Goal: Information Seeking & Learning: Learn about a topic

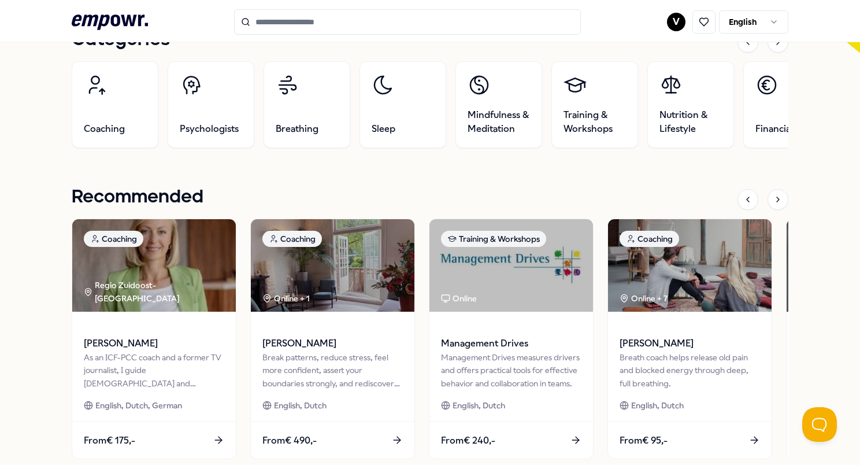
scroll to position [405, 0]
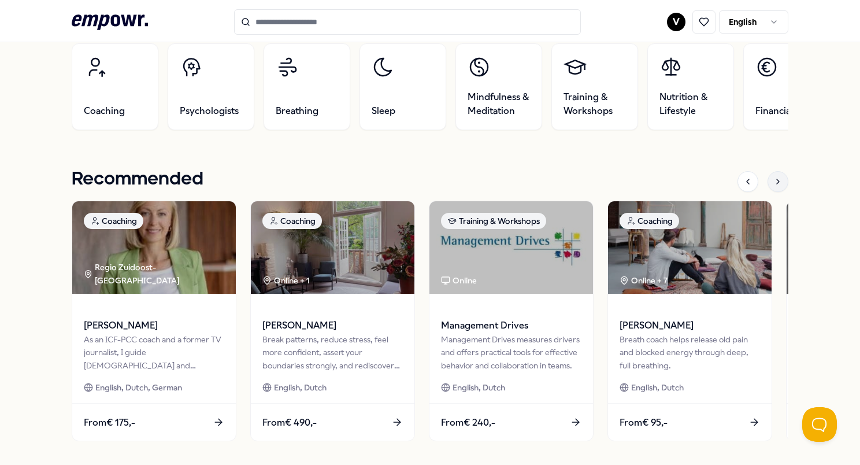
click at [775, 184] on icon at bounding box center [778, 181] width 9 height 9
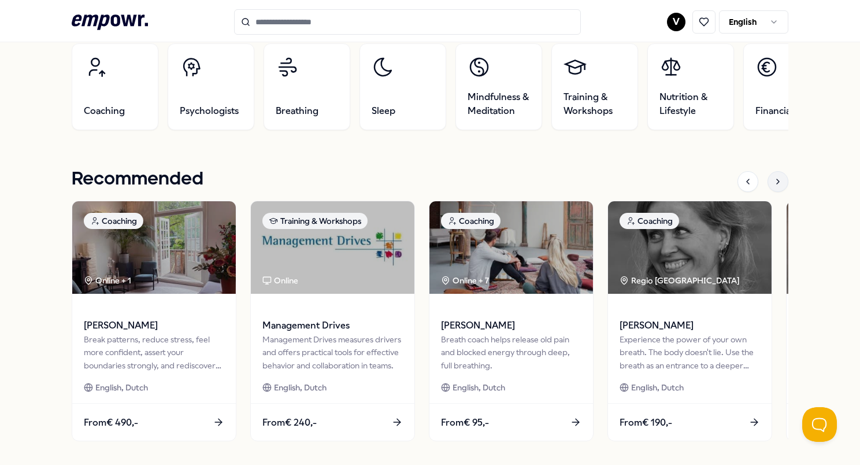
click at [775, 184] on icon at bounding box center [778, 181] width 9 height 9
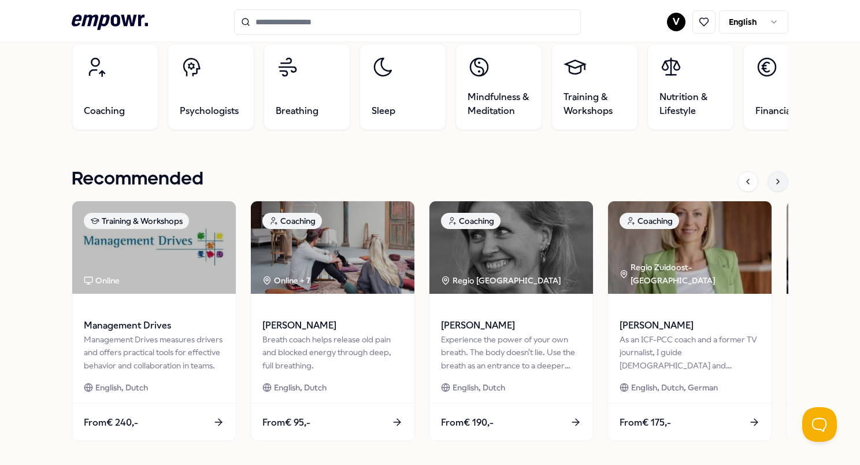
click at [775, 184] on icon at bounding box center [778, 181] width 9 height 9
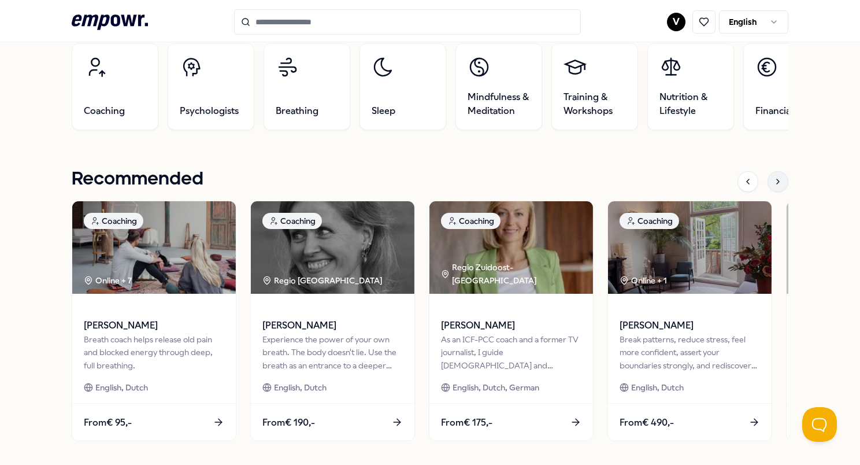
click at [775, 184] on icon at bounding box center [778, 181] width 9 height 9
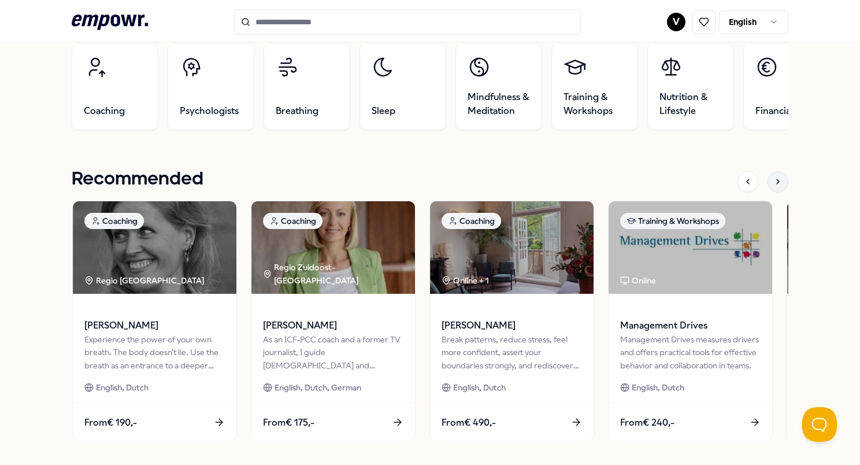
click at [775, 184] on icon at bounding box center [778, 181] width 9 height 9
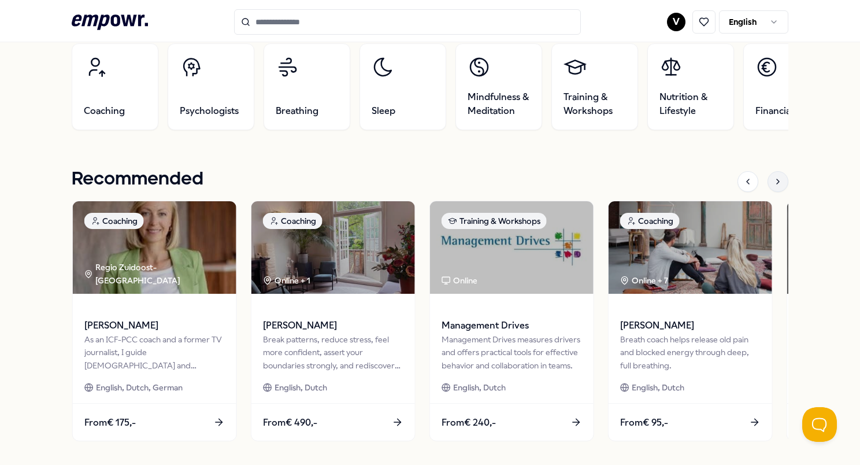
click at [775, 184] on icon at bounding box center [778, 181] width 9 height 9
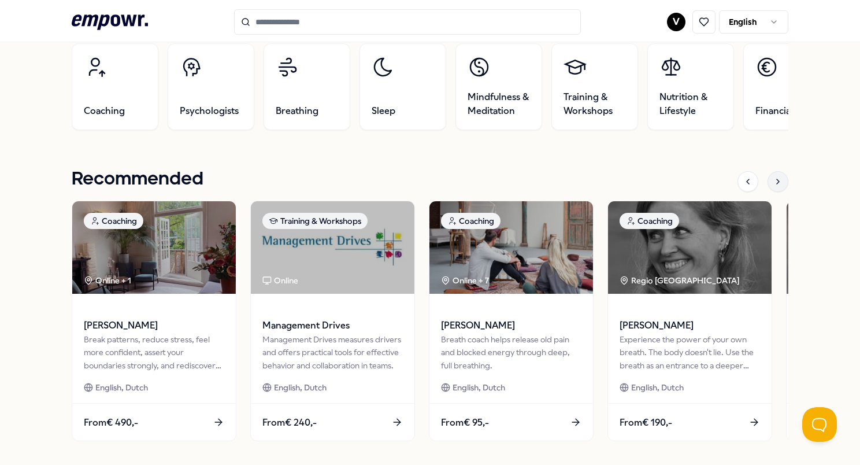
click at [775, 184] on icon at bounding box center [778, 181] width 9 height 9
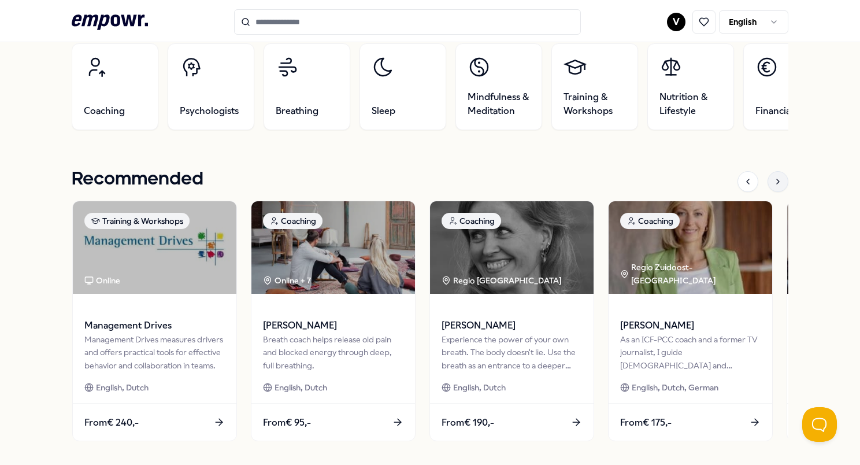
click at [775, 184] on icon at bounding box center [778, 181] width 9 height 9
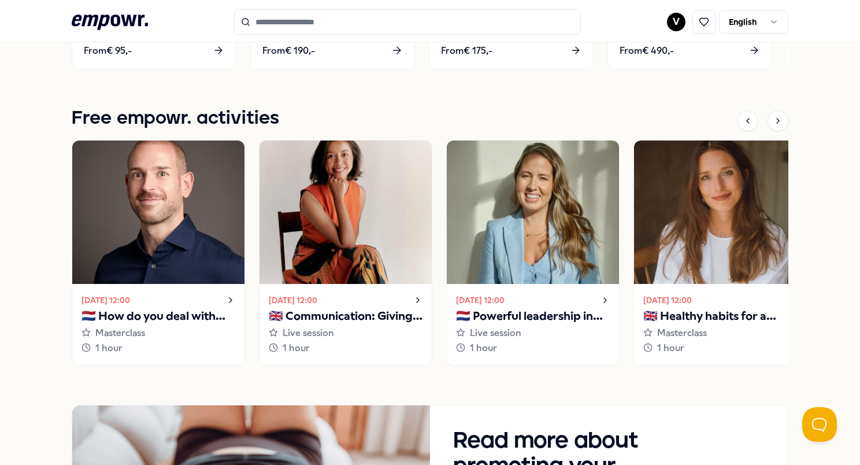
scroll to position [809, 0]
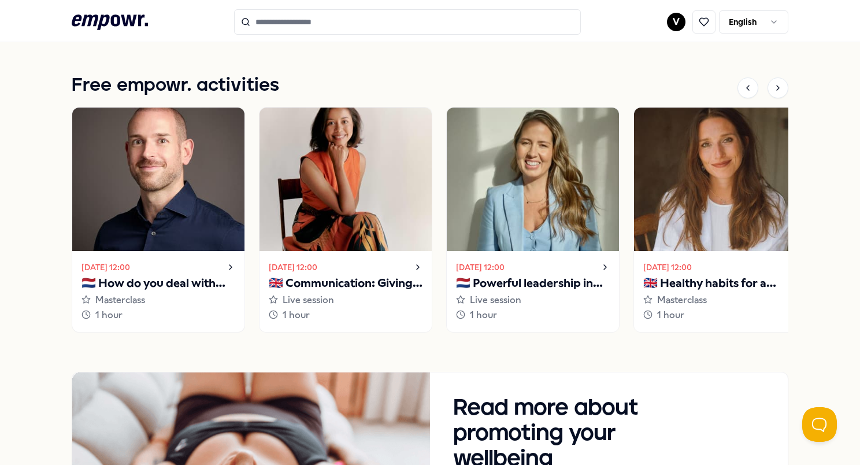
click at [230, 268] on icon at bounding box center [231, 267] width 2 height 5
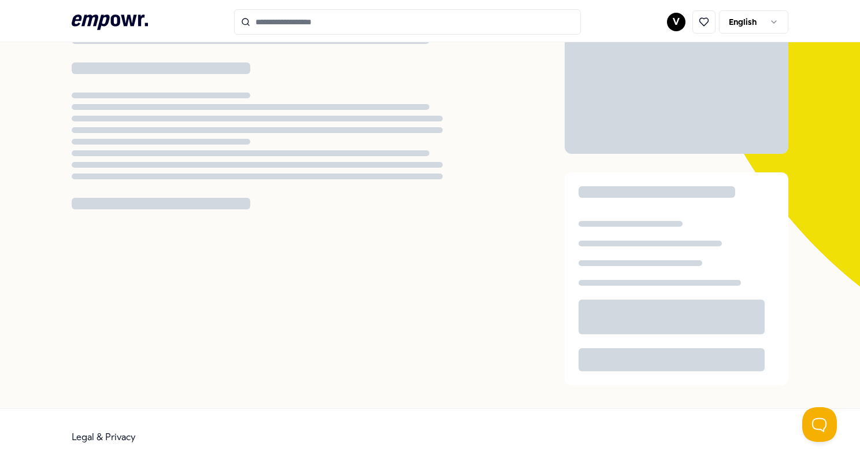
scroll to position [74, 0]
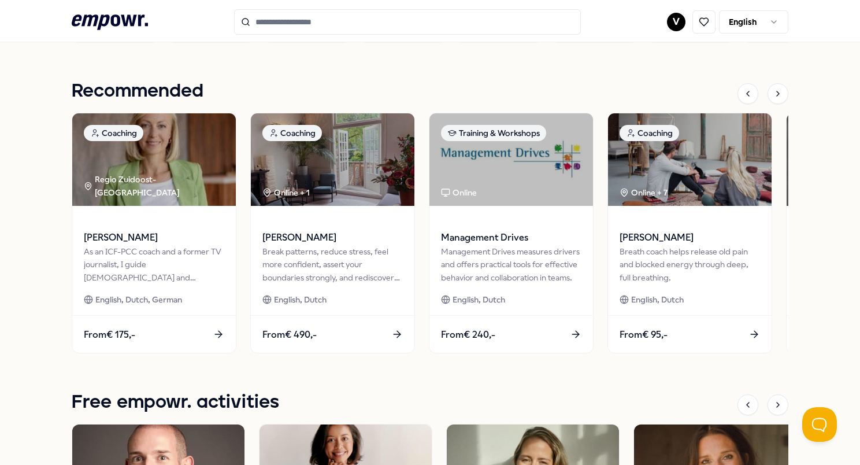
scroll to position [467, 0]
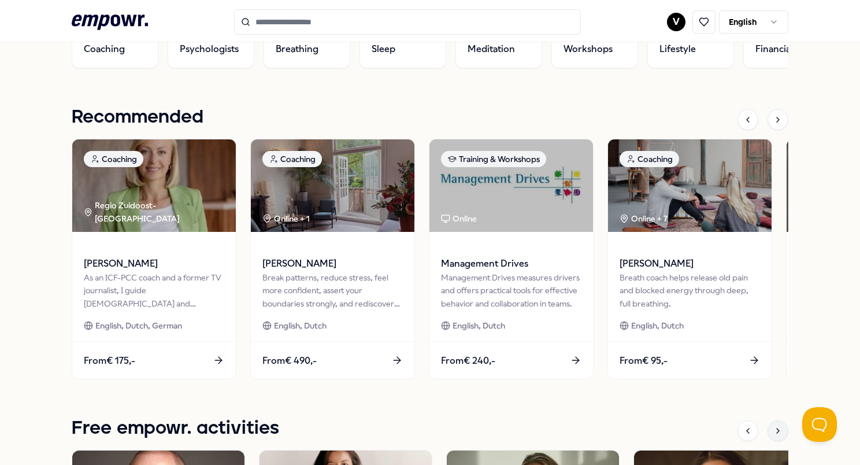
click at [774, 432] on icon at bounding box center [778, 430] width 9 height 9
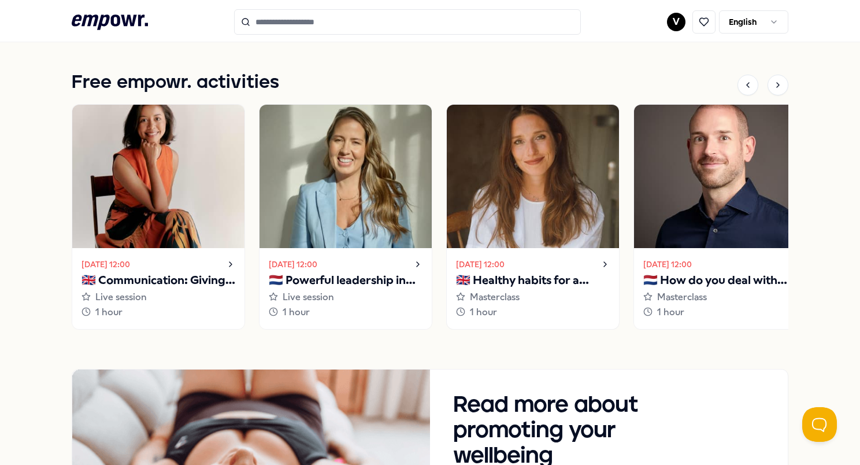
scroll to position [814, 0]
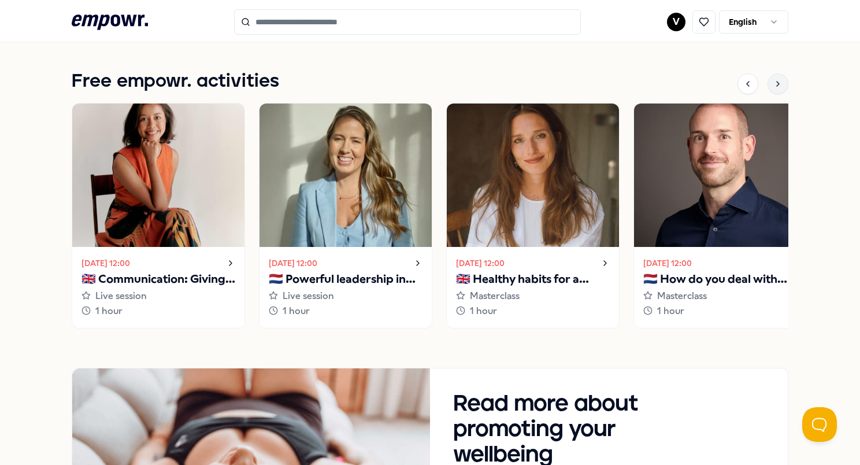
click at [774, 87] on icon at bounding box center [778, 83] width 9 height 9
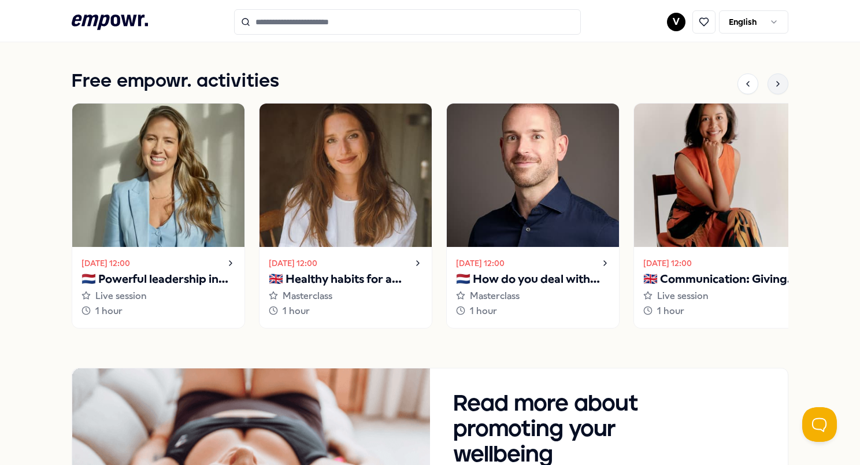
click at [774, 87] on icon at bounding box center [778, 83] width 9 height 9
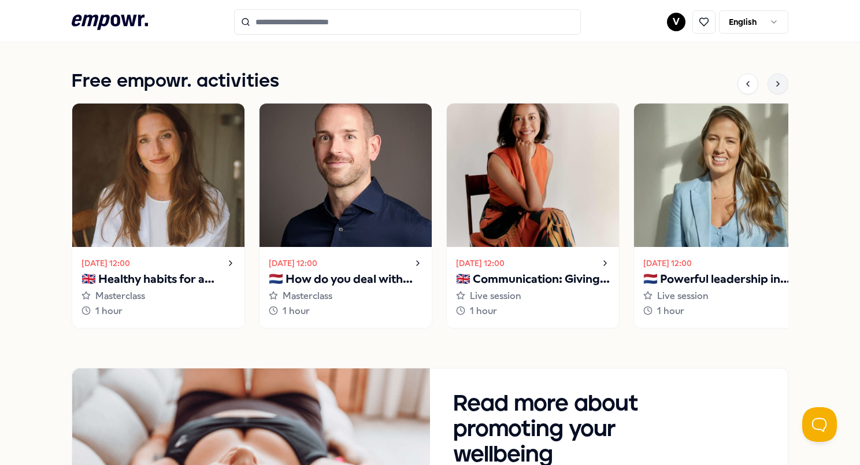
click at [774, 87] on icon at bounding box center [778, 83] width 9 height 9
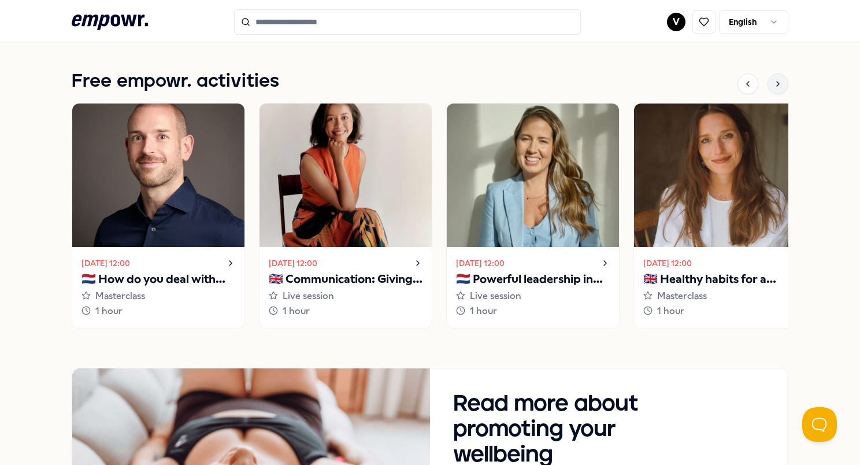
click at [774, 87] on icon at bounding box center [778, 83] width 9 height 9
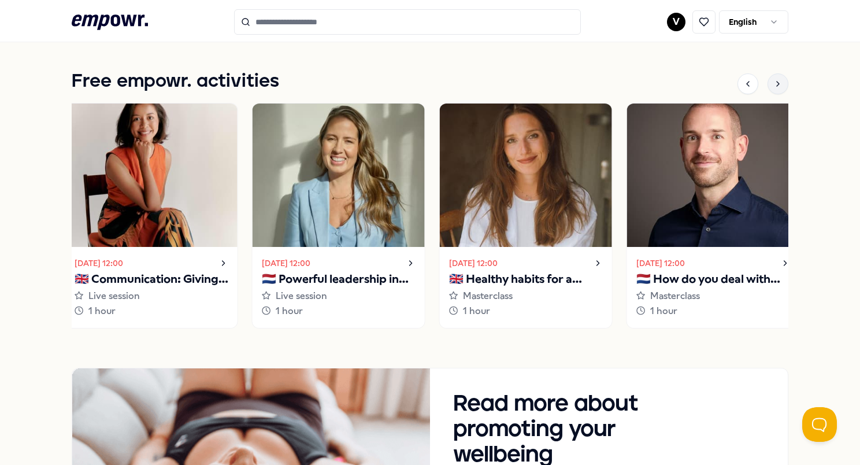
click at [774, 87] on icon at bounding box center [778, 83] width 9 height 9
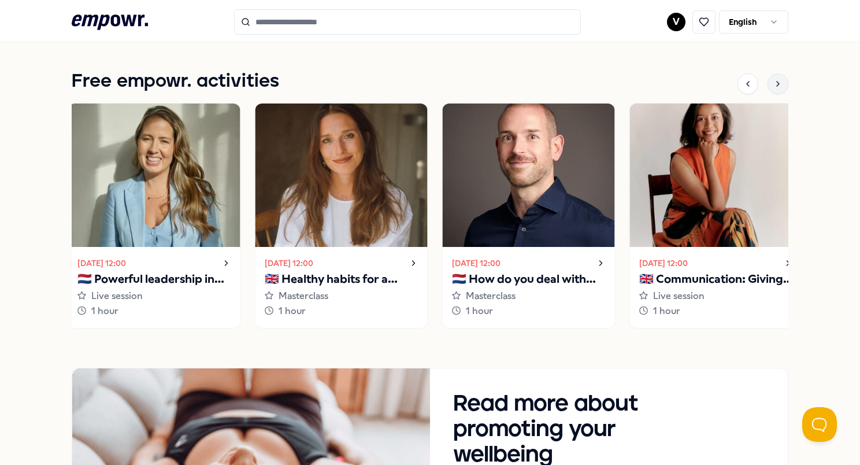
click at [774, 87] on icon at bounding box center [778, 83] width 9 height 9
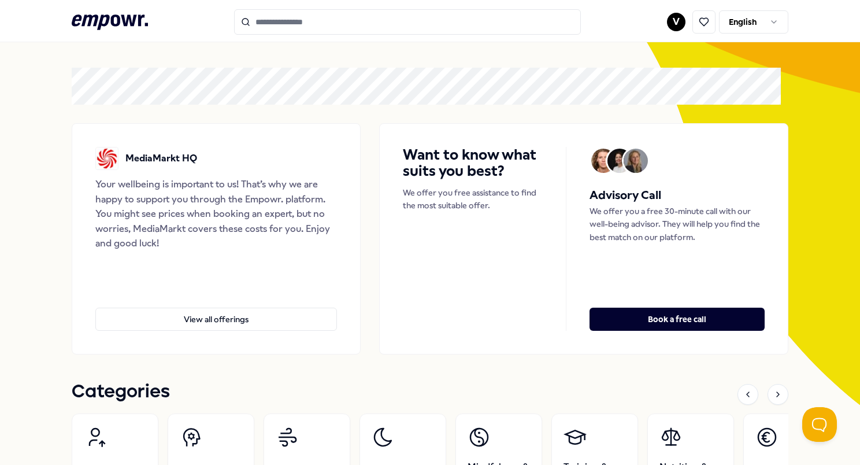
scroll to position [0, 0]
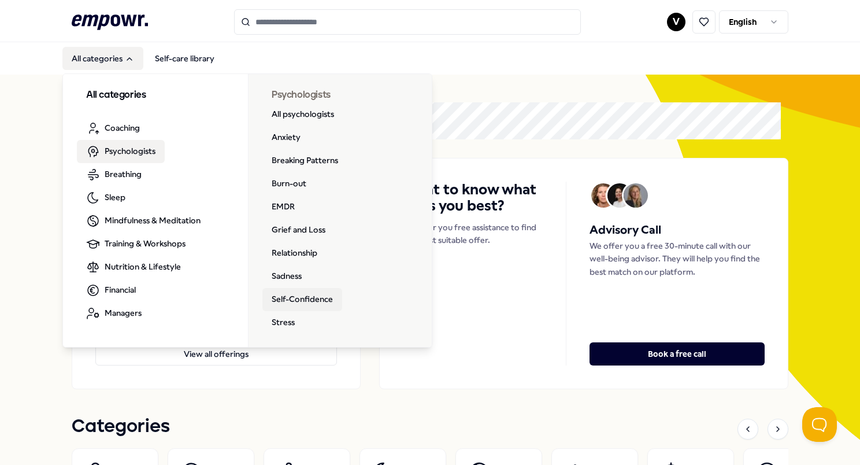
click at [287, 300] on link "Self-Confidence" at bounding box center [302, 299] width 80 height 23
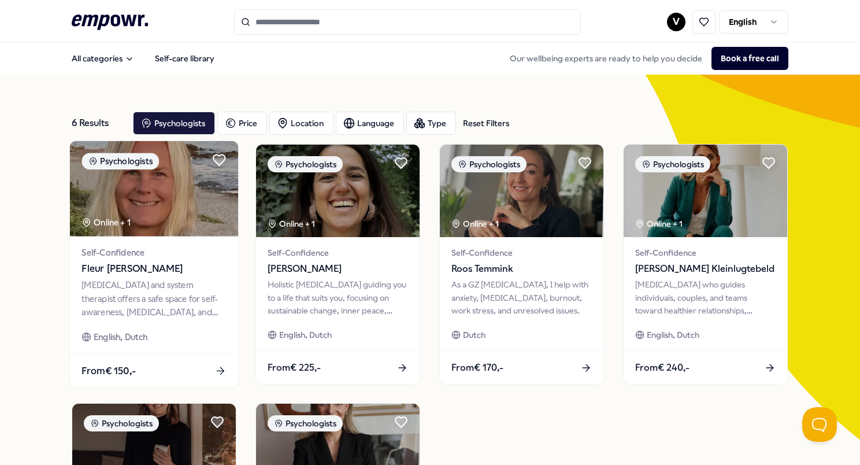
click at [153, 301] on div "[MEDICAL_DATA] and system therapist offers a safe space for self-awareness, [ME…" at bounding box center [154, 299] width 145 height 40
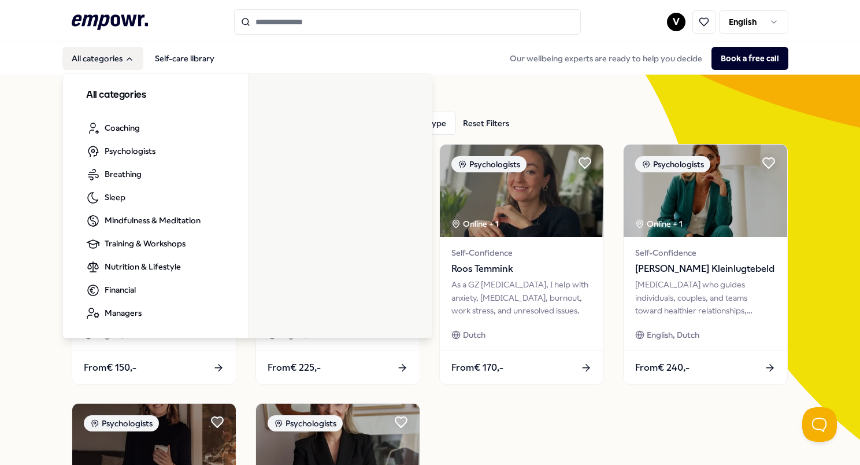
click at [95, 58] on button "All categories" at bounding box center [102, 58] width 81 height 23
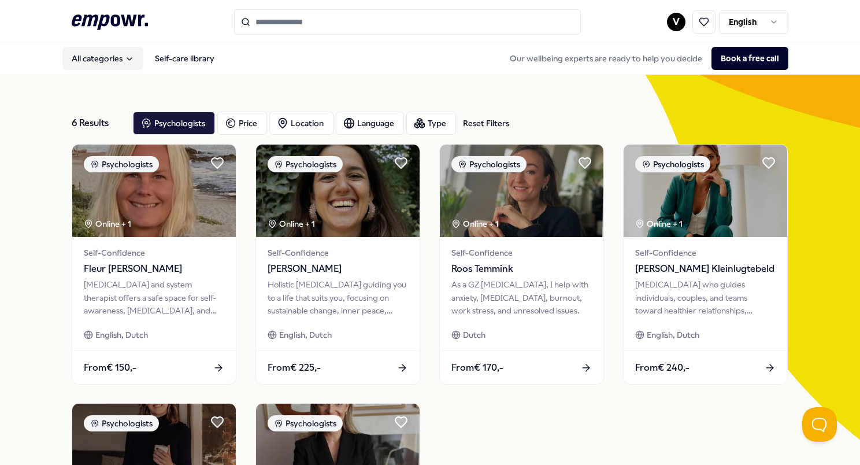
click at [95, 58] on button "All categories" at bounding box center [102, 58] width 81 height 23
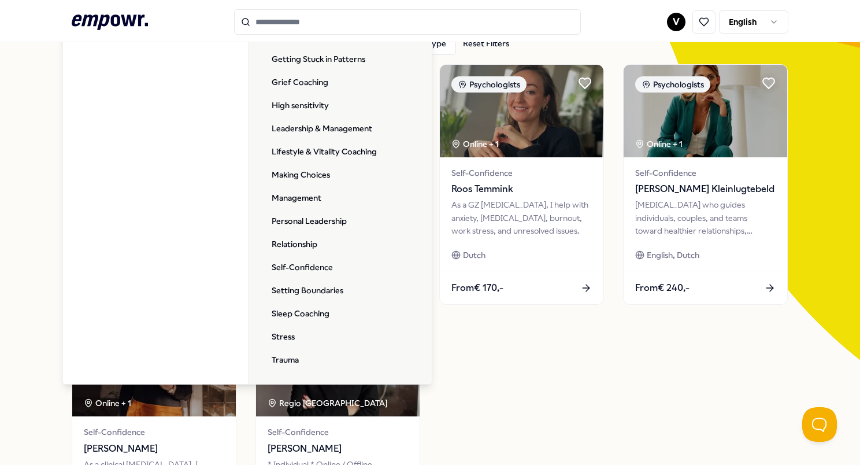
scroll to position [116, 0]
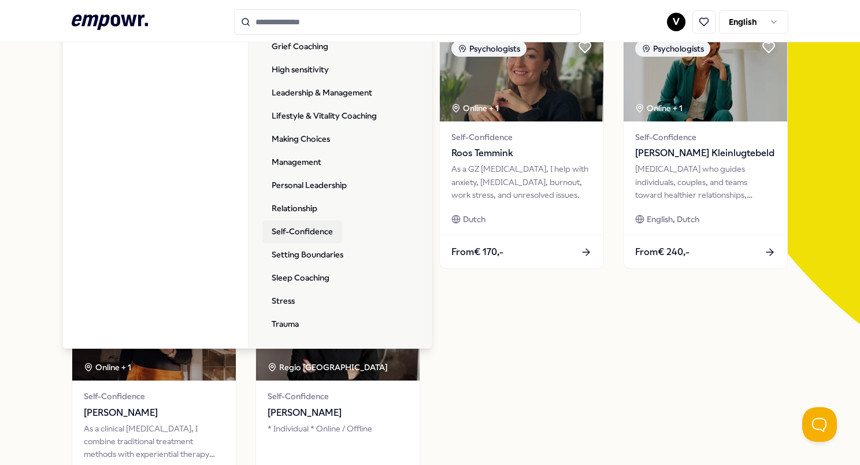
click at [313, 229] on link "Self-Confidence" at bounding box center [302, 231] width 80 height 23
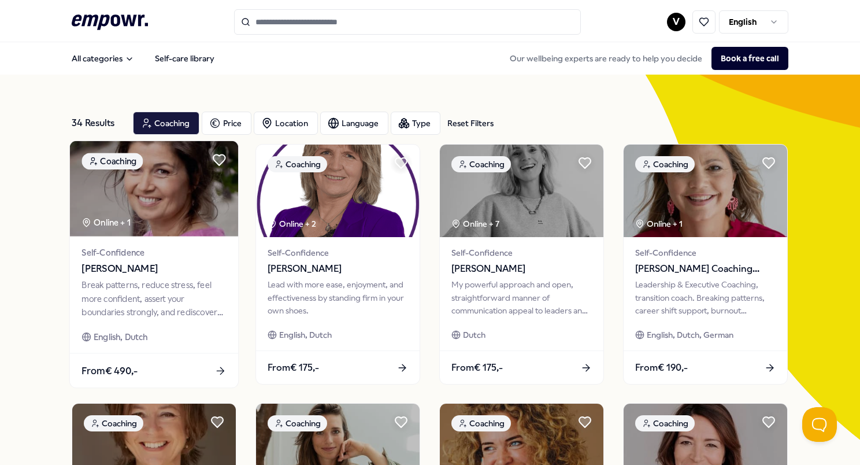
click at [160, 272] on span "[PERSON_NAME]" at bounding box center [154, 268] width 145 height 15
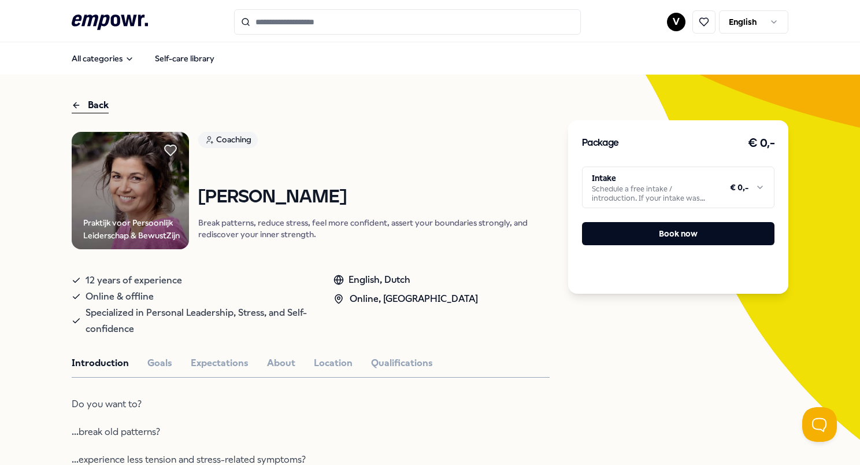
click at [635, 197] on html ".empowr-logo_svg__cls-1{fill:#03032f} V English All categories Self-care librar…" at bounding box center [430, 232] width 860 height 465
click at [76, 106] on html ".empowr-logo_svg__cls-1{fill:#03032f} V English All categories Self-care librar…" at bounding box center [430, 232] width 860 height 465
click at [76, 103] on icon at bounding box center [76, 105] width 9 height 14
